Goal: Contribute content: Contribute content

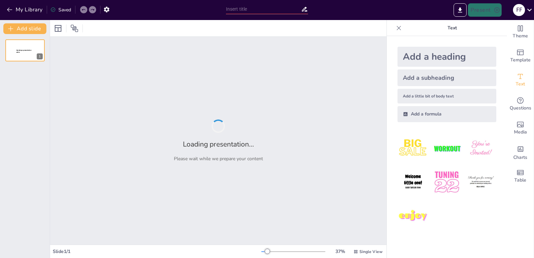
type input "Explorando la Identidad Digital: Herramientas y Representaciones Visuales"
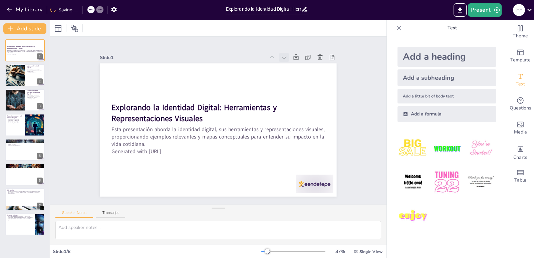
click at [281, 55] on icon at bounding box center [284, 57] width 7 height 7
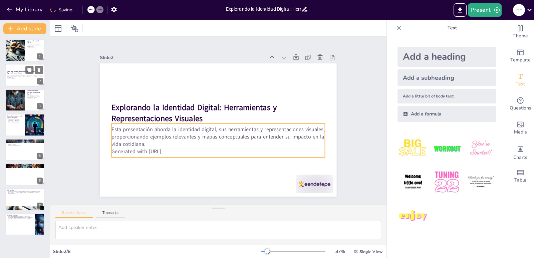
click at [30, 76] on p "Esta presentación aborda la identidad digital, sus herramientas y representacio…" at bounding box center [25, 76] width 36 height 4
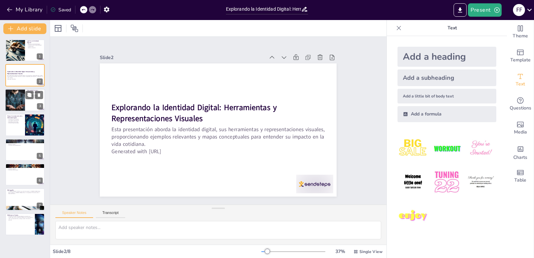
click at [20, 106] on div at bounding box center [15, 100] width 23 height 23
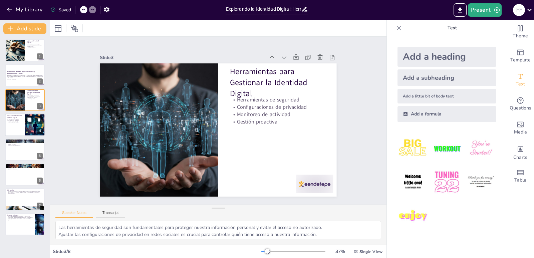
click at [21, 126] on div at bounding box center [25, 125] width 40 height 23
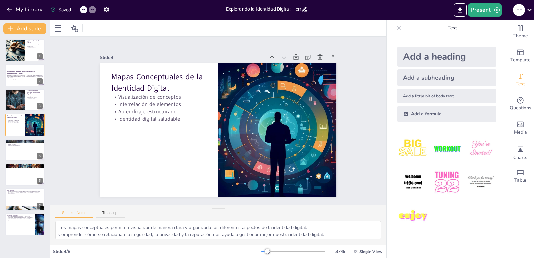
drag, startPoint x: 532, startPoint y: 0, endPoint x: 355, endPoint y: 3, distance: 177.4
click at [355, 3] on div "Present f f" at bounding box center [423, 10] width 223 height 20
click at [32, 150] on div at bounding box center [25, 150] width 40 height 23
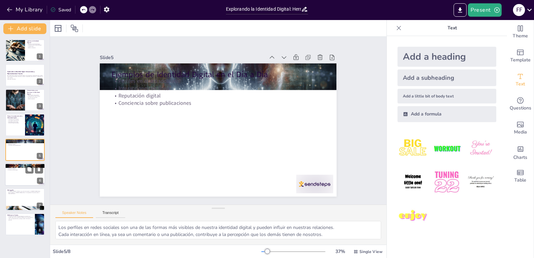
click at [17, 168] on p "Interacción segura" at bounding box center [25, 168] width 36 height 1
type textarea "Proteger nuestros datos personales es esencial para evitar riesgos de seguridad…"
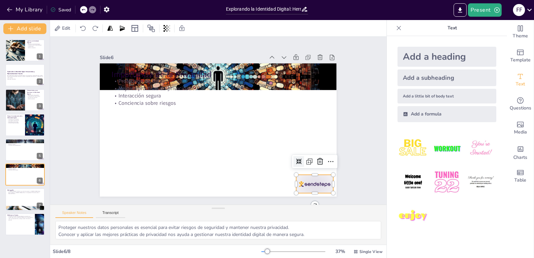
click at [302, 186] on div at bounding box center [315, 184] width 37 height 18
click at [316, 161] on icon at bounding box center [320, 162] width 8 height 8
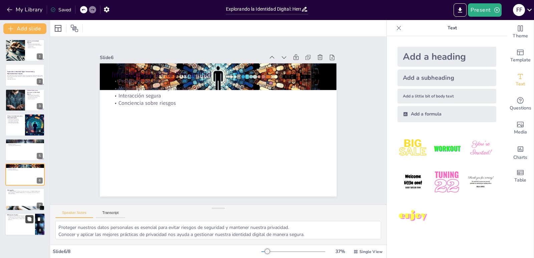
click at [30, 222] on button at bounding box center [29, 219] width 8 height 8
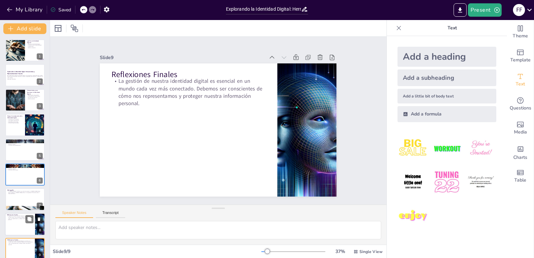
scroll to position [7, 0]
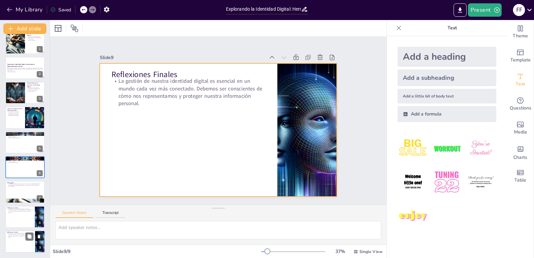
click at [23, 245] on div at bounding box center [25, 241] width 40 height 23
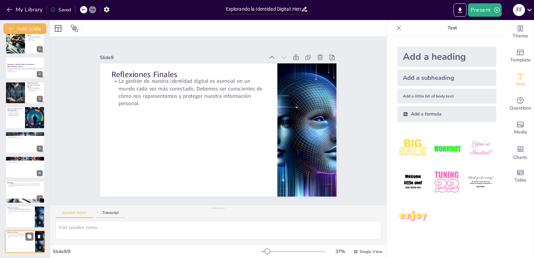
click at [40, 237] on icon at bounding box center [39, 236] width 5 height 5
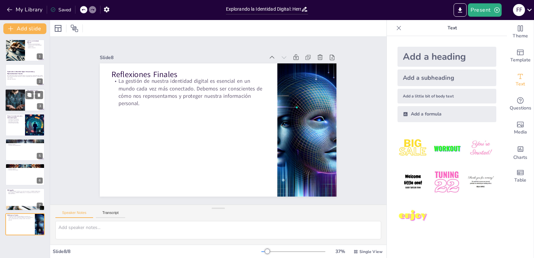
click at [33, 101] on div at bounding box center [25, 100] width 40 height 23
type textarea "Las herramientas de seguridad son fundamentales para proteger nuestra informaci…"
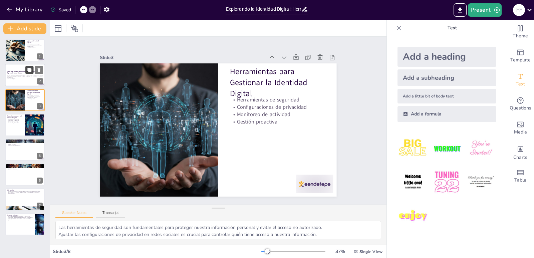
click at [25, 73] on button at bounding box center [29, 70] width 8 height 8
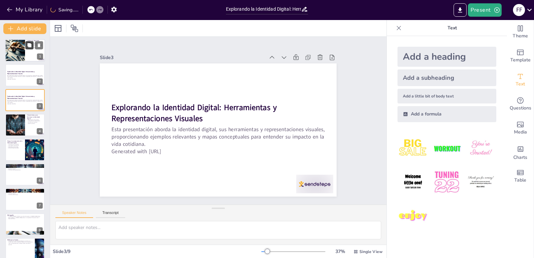
click at [30, 47] on icon at bounding box center [29, 45] width 4 height 4
type textarea "La identidad digital es la representación de nosotros mismos en el entorno digi…"
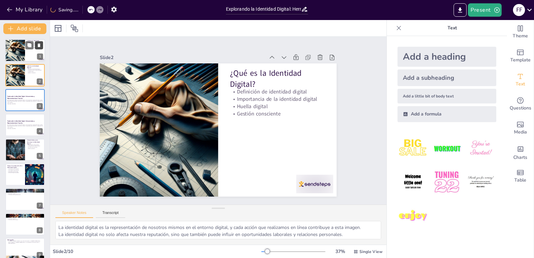
click at [38, 42] on button at bounding box center [39, 45] width 8 height 8
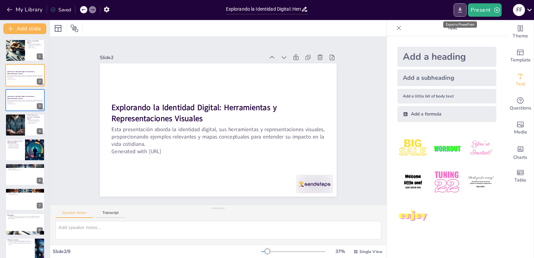
click at [463, 9] on icon "Export to PowerPoint" at bounding box center [460, 10] width 7 height 7
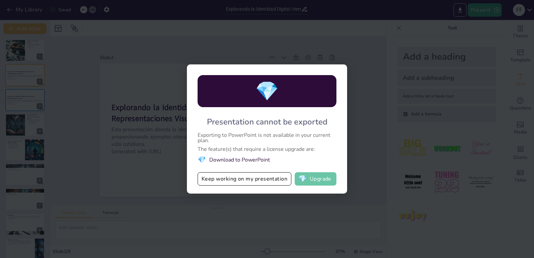
click at [323, 178] on button "💎 Upgrade" at bounding box center [316, 178] width 42 height 13
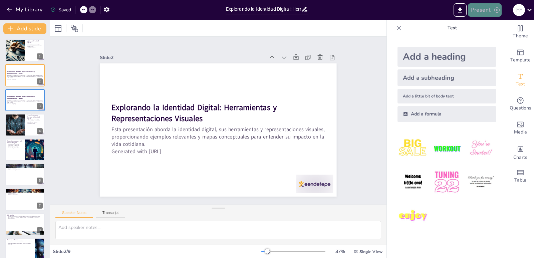
click at [491, 13] on button "Present" at bounding box center [484, 9] width 33 height 13
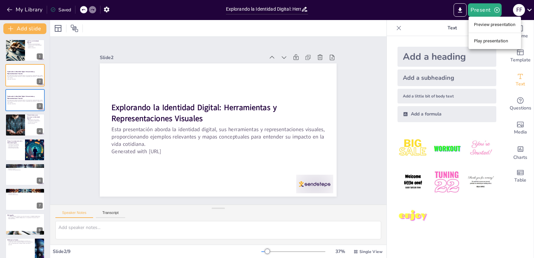
click at [481, 43] on li "Play presentation" at bounding box center [495, 41] width 52 height 11
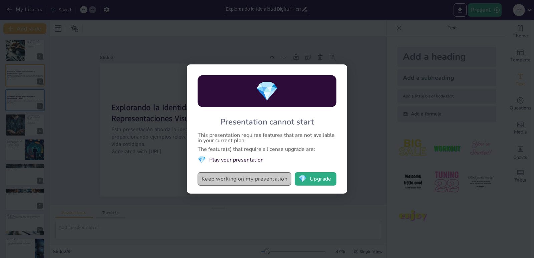
click at [212, 179] on button "Keep working on my presentation" at bounding box center [245, 178] width 94 height 13
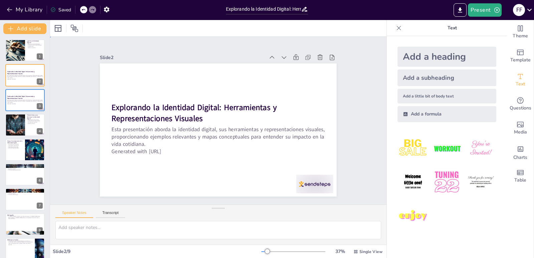
click at [356, 86] on div "Slide 1 ¿Qué es la Identidad Digital? Definición de identidad digital Importanc…" at bounding box center [218, 121] width 337 height 168
click at [20, 29] on button "Add slide" at bounding box center [24, 28] width 43 height 11
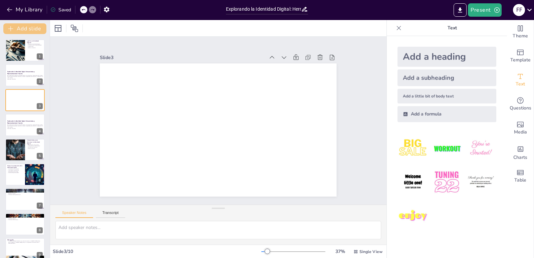
click at [19, 29] on button "Add slide" at bounding box center [24, 28] width 43 height 11
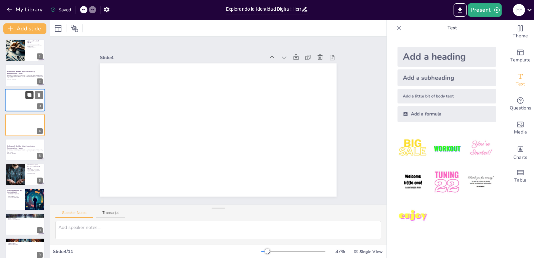
click at [28, 96] on icon at bounding box center [29, 95] width 4 height 4
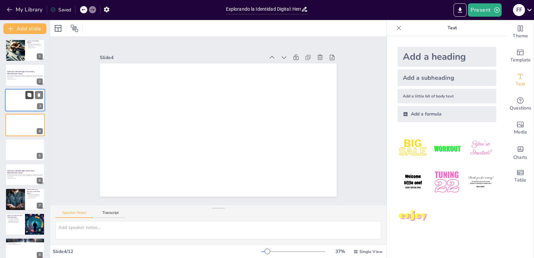
click at [28, 96] on icon at bounding box center [29, 95] width 4 height 4
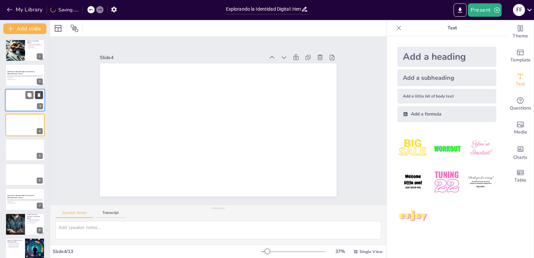
click at [40, 94] on icon at bounding box center [39, 95] width 3 height 4
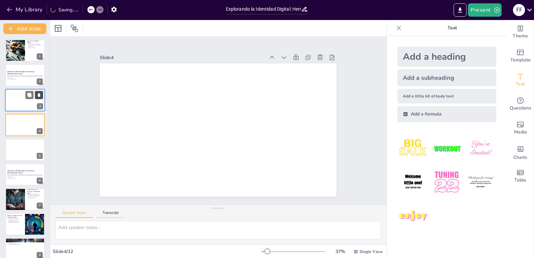
click at [40, 94] on icon at bounding box center [39, 95] width 3 height 4
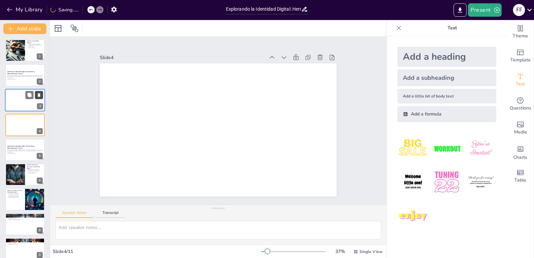
click at [40, 94] on icon at bounding box center [39, 95] width 3 height 4
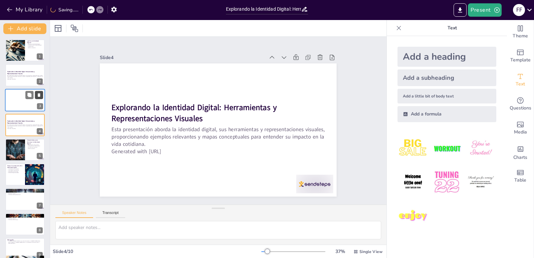
click at [40, 94] on icon at bounding box center [39, 95] width 3 height 4
type textarea "Las herramientas de seguridad son fundamentales para proteger nuestra informaci…"
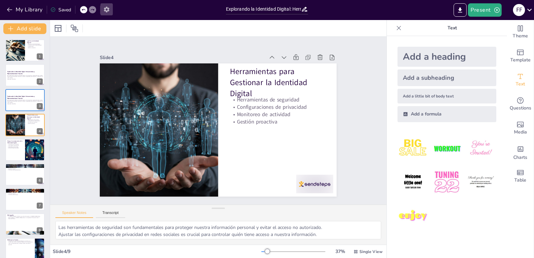
click at [105, 10] on icon "button" at bounding box center [106, 10] width 5 height 6
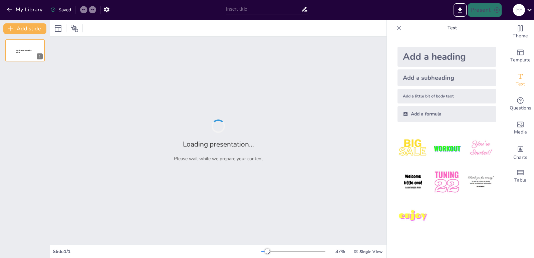
type input "Explorando la Identidad Digital: Herramientas y Representaciones Visuales"
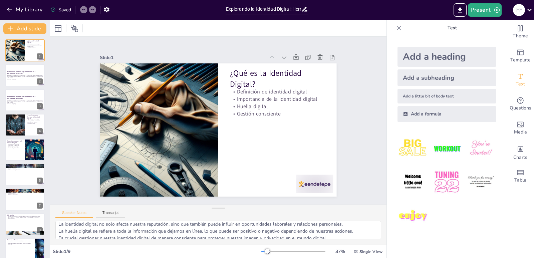
scroll to position [16, 0]
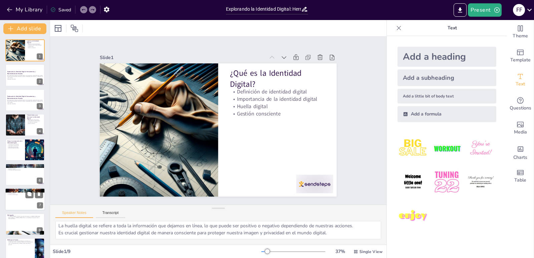
click at [20, 206] on div at bounding box center [25, 199] width 40 height 23
type textarea "Proteger nuestros datos personales es esencial para evitar riesgos de seguridad…"
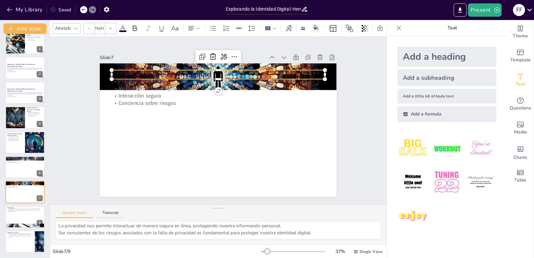
type input "48"
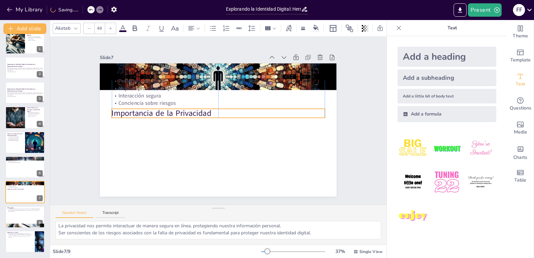
drag, startPoint x: 161, startPoint y: 69, endPoint x: 159, endPoint y: 108, distance: 38.8
click at [198, 108] on p "Importancia de la Privacidad" at bounding box center [225, 119] width 55 height 211
